Goal: Information Seeking & Learning: Learn about a topic

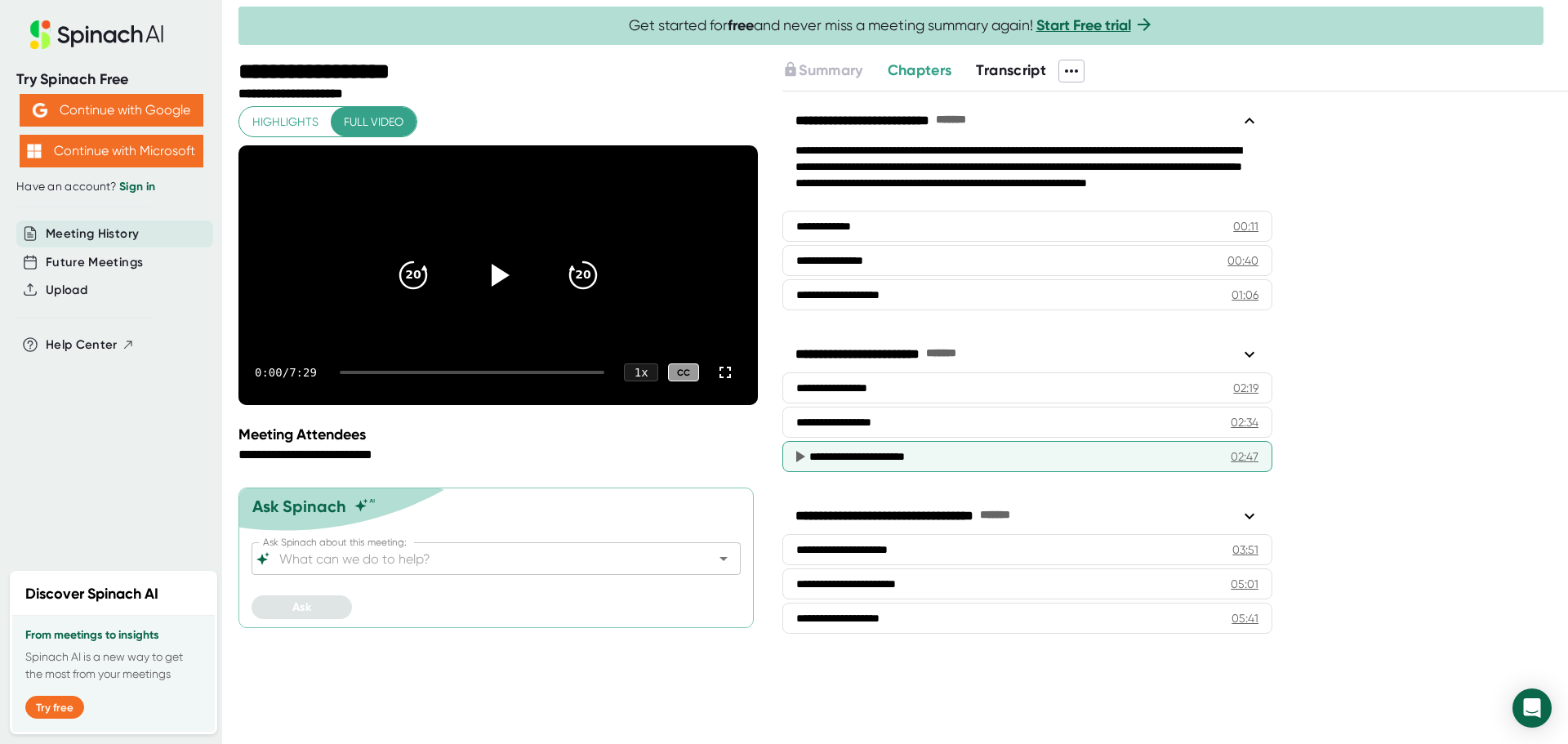
click at [870, 453] on div "**********" at bounding box center [1017, 456] width 417 height 16
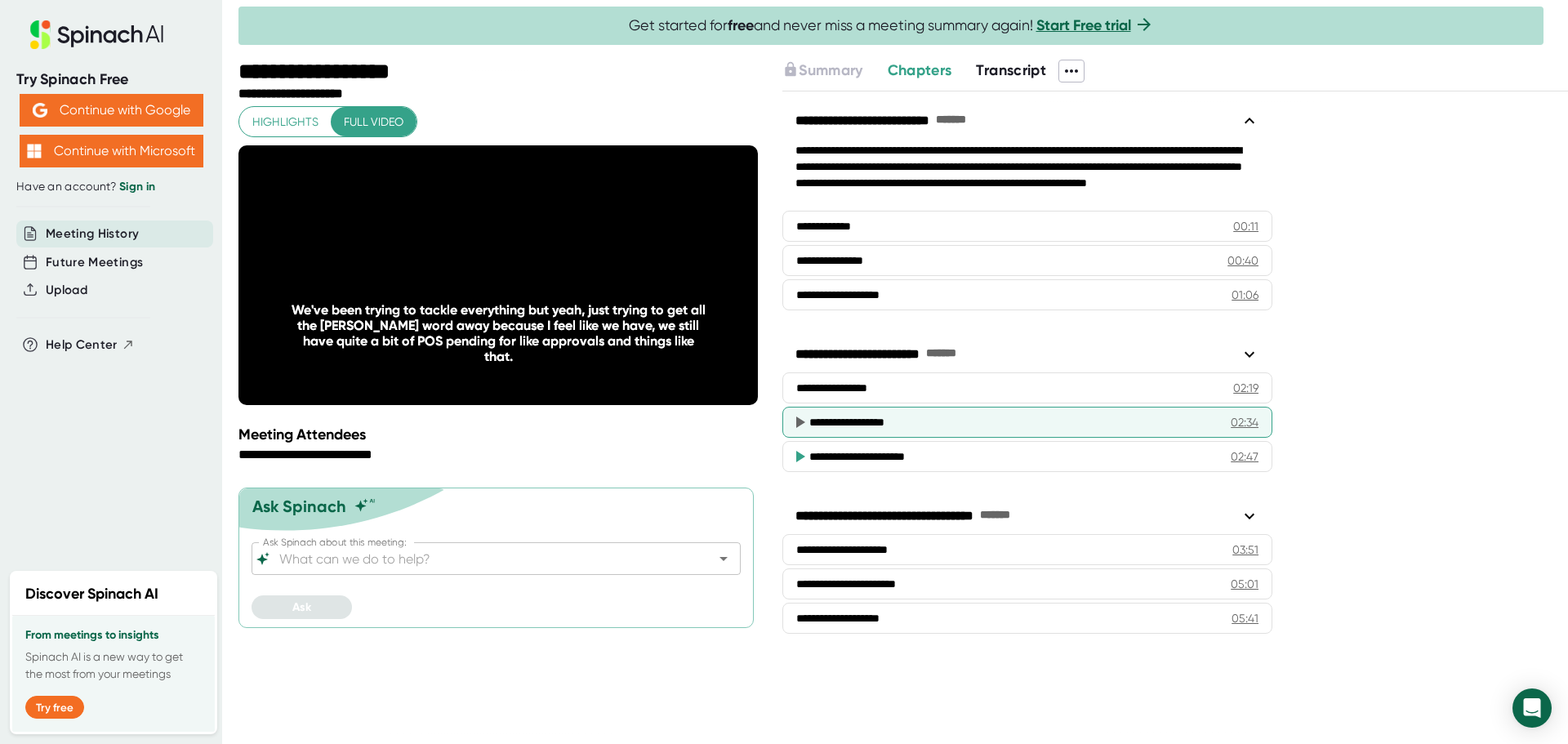
click at [834, 418] on div "**********" at bounding box center [1013, 421] width 407 height 16
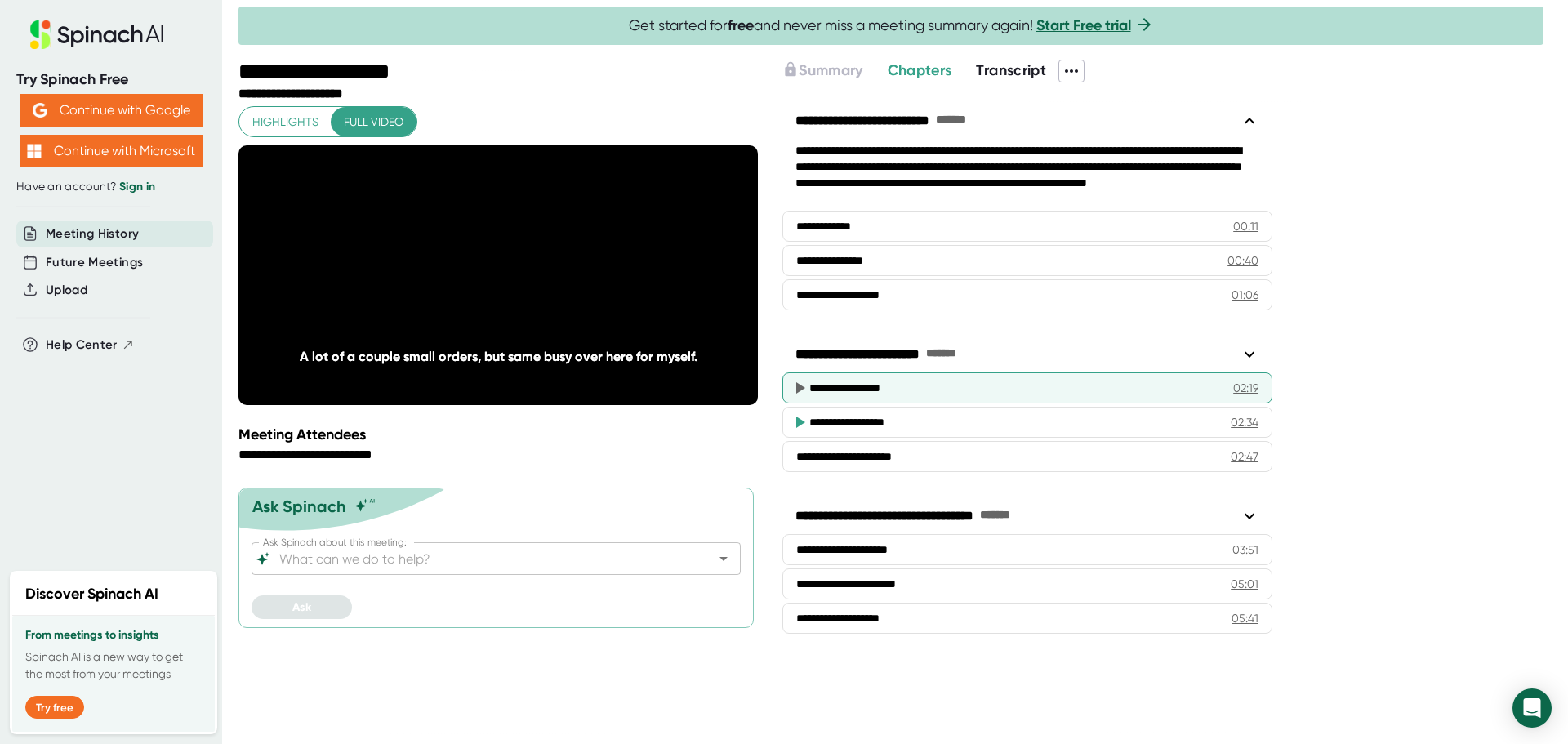
click at [836, 385] on div "**********" at bounding box center [1014, 387] width 411 height 16
